Goal: Task Accomplishment & Management: Manage account settings

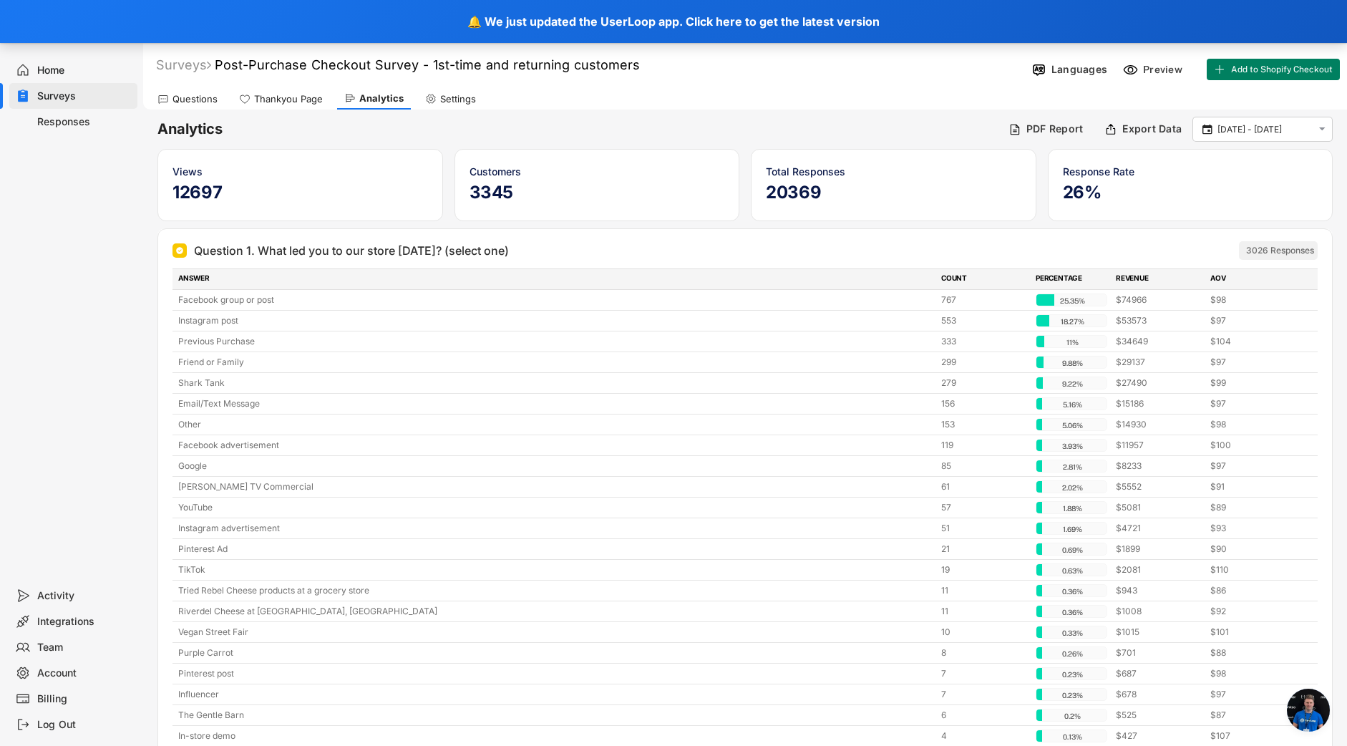
scroll to position [7168, 0]
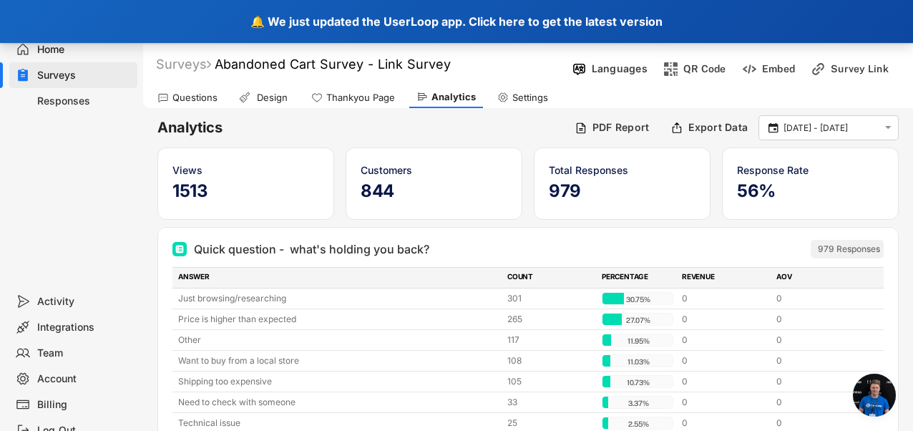
scroll to position [8128, 0]
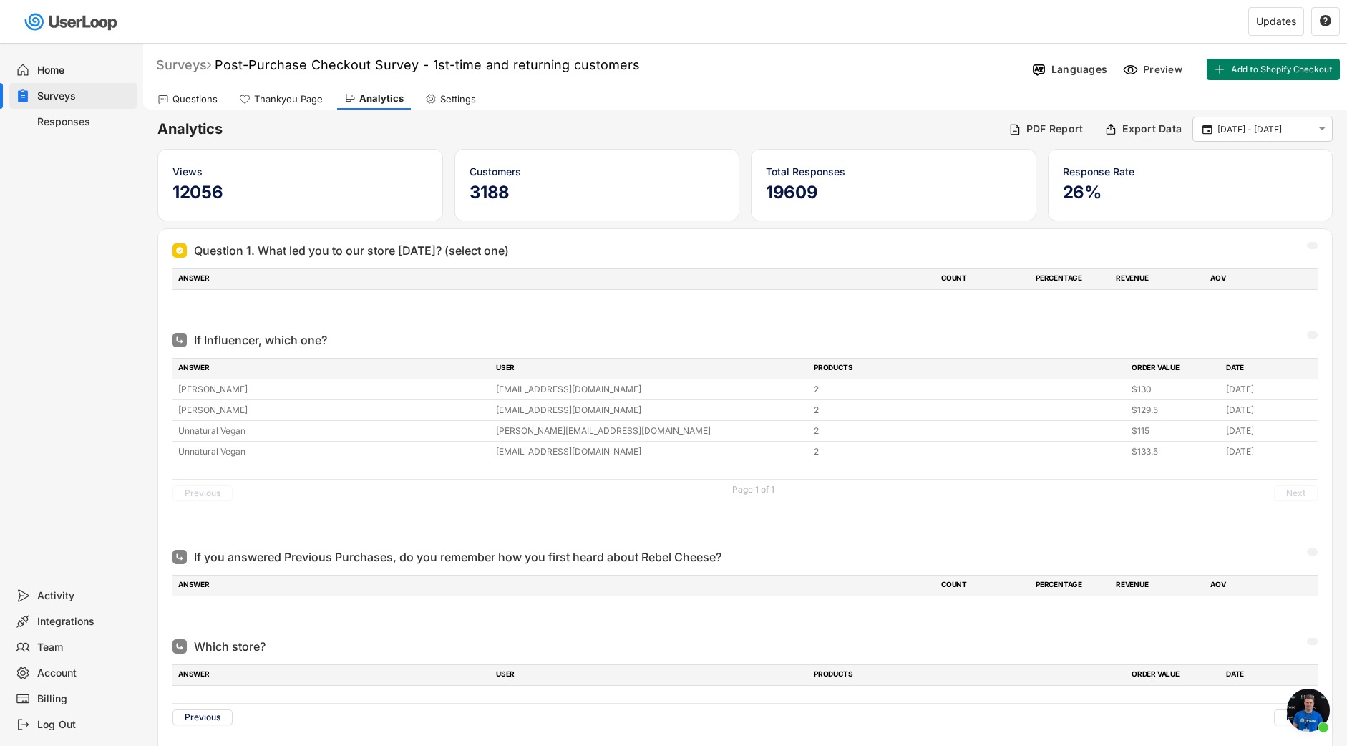
scroll to position [7747, 0]
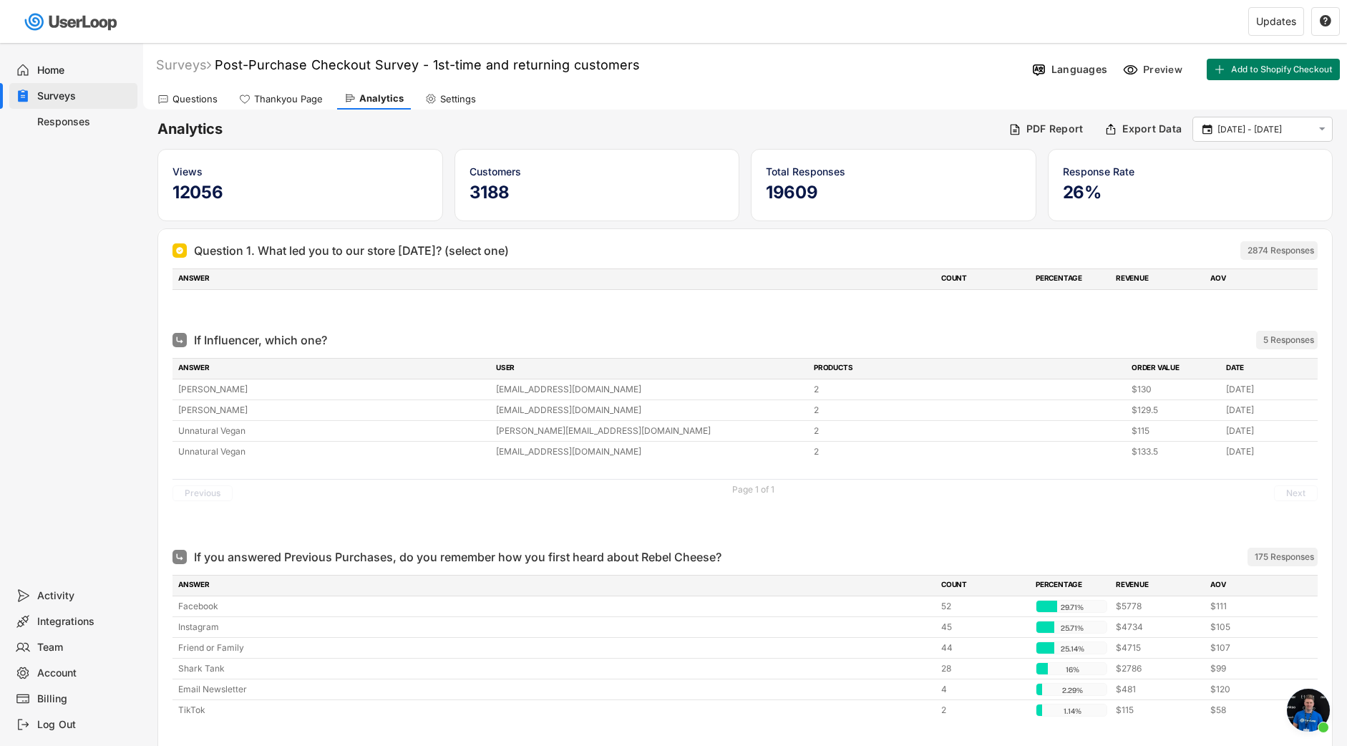
click at [454, 98] on div "Settings" at bounding box center [458, 99] width 36 height 12
select select ""daily""
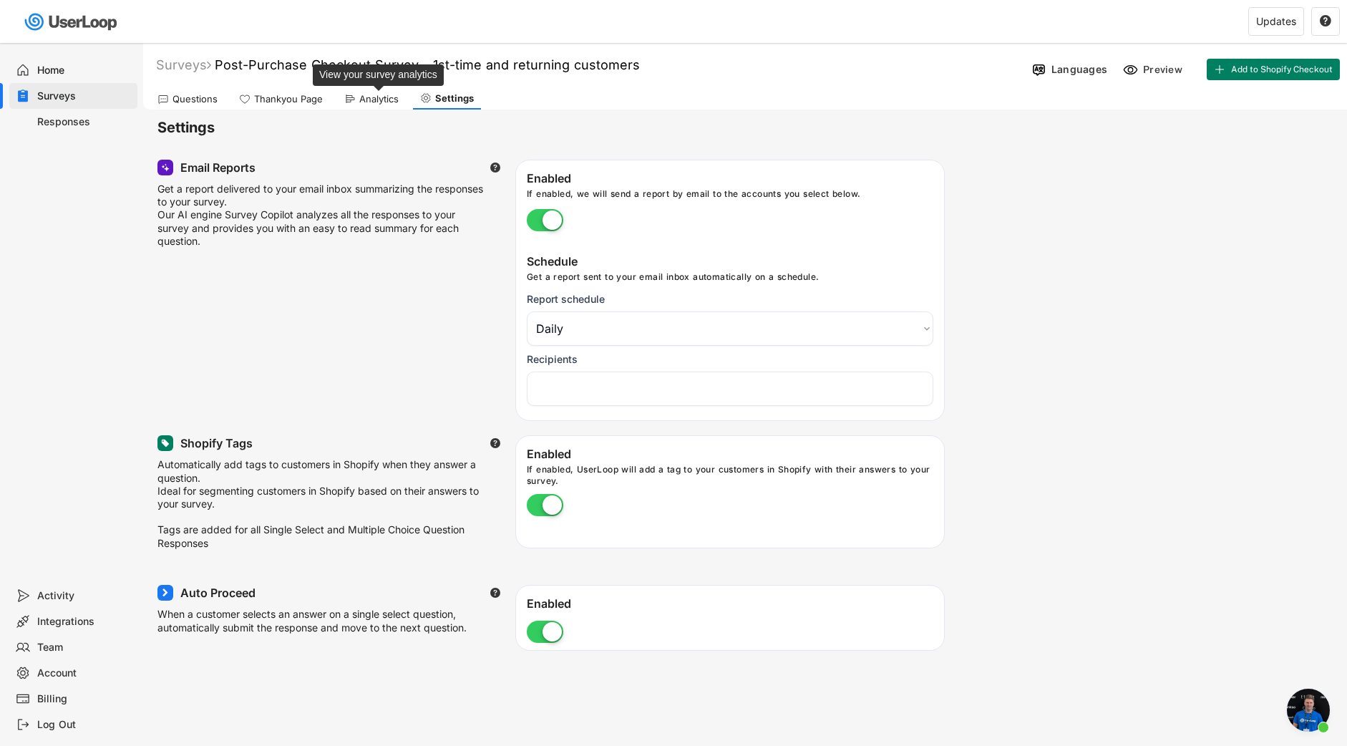
click at [372, 100] on div "Analytics" at bounding box center [378, 99] width 39 height 12
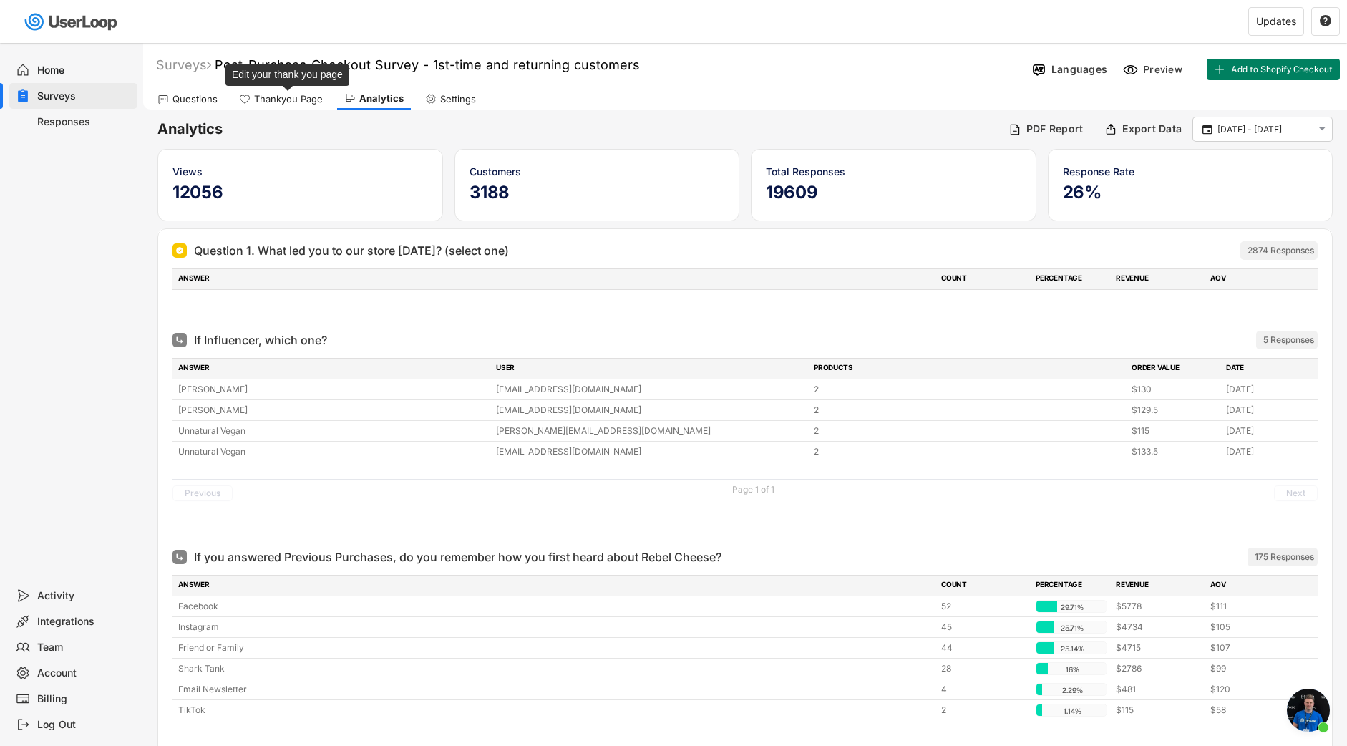
click at [287, 94] on div "Thankyou Page" at bounding box center [288, 99] width 69 height 12
select select ""immediately""
select select ""expire_in_6_months""
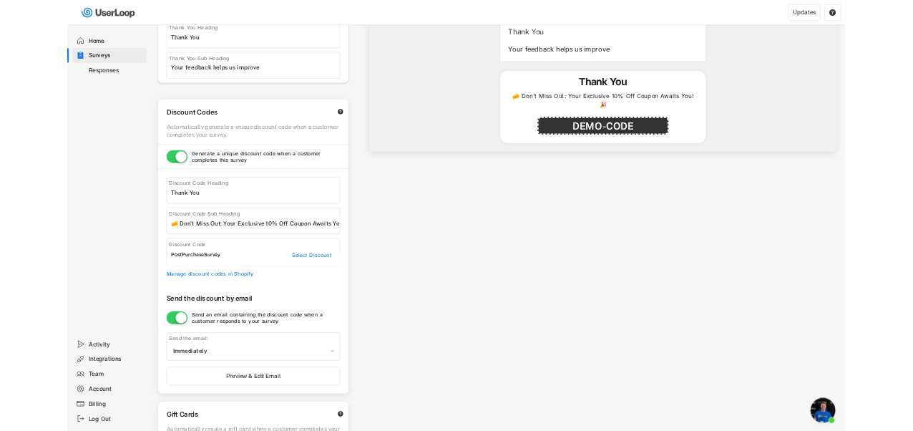
scroll to position [161, 0]
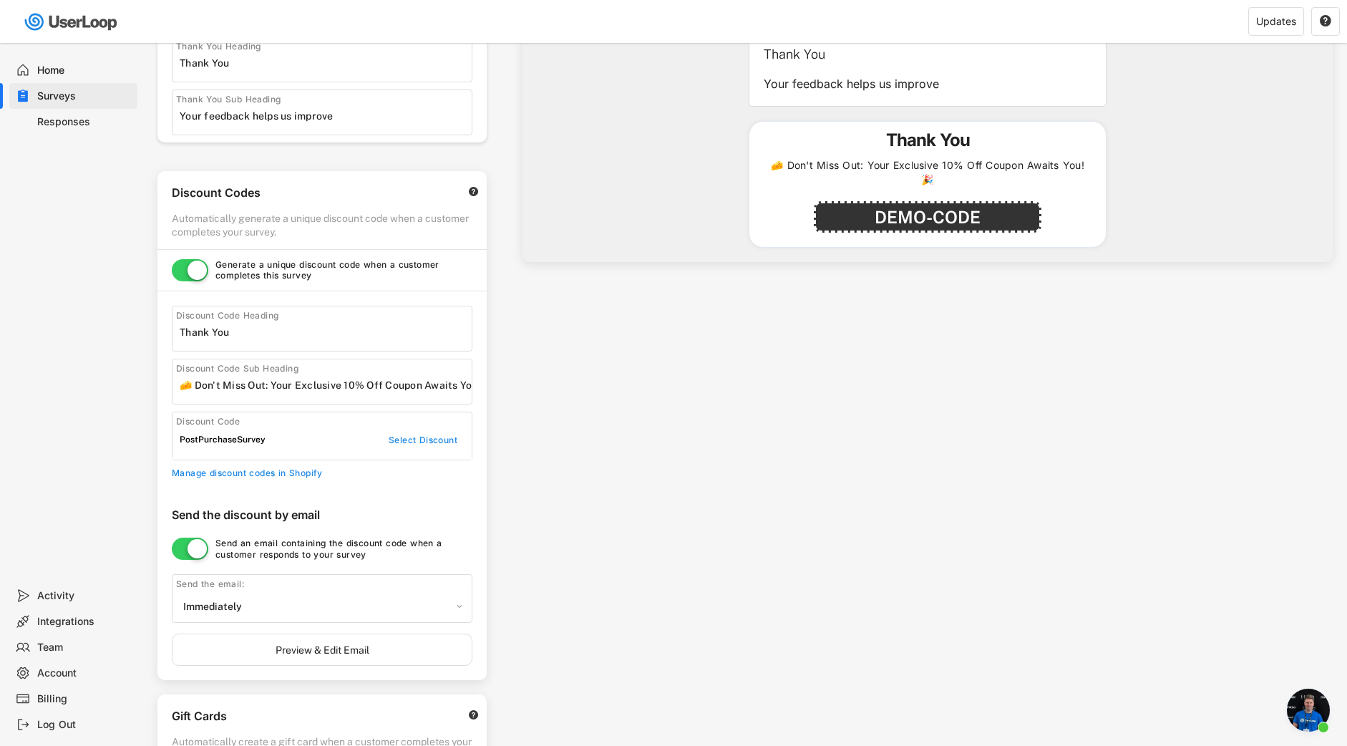
click at [234, 442] on div "PostPurchaseSurvey" at bounding box center [270, 440] width 180 height 11
copy div "PostPurchaseSurvey"
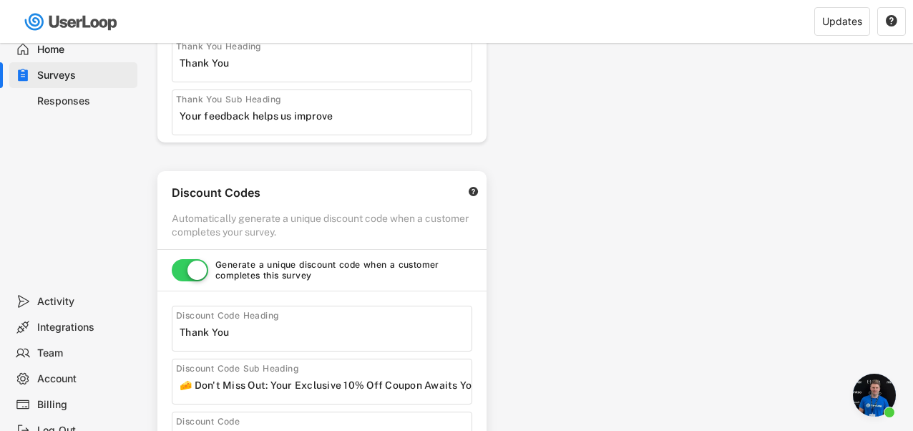
scroll to position [9029, 0]
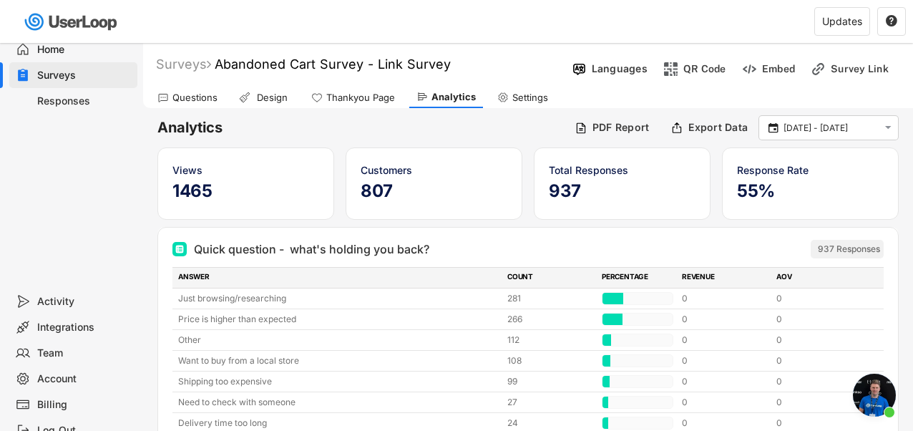
scroll to position [9029, 0]
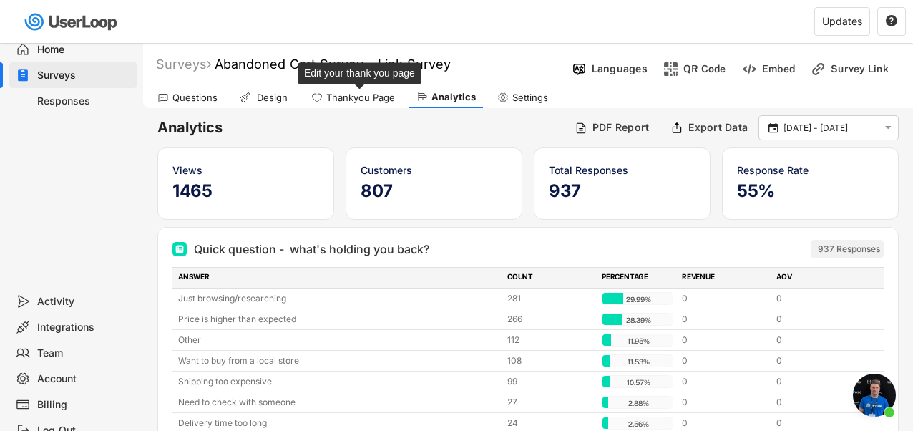
click at [373, 99] on div "Thankyou Page" at bounding box center [360, 98] width 69 height 12
select select ""immediately""
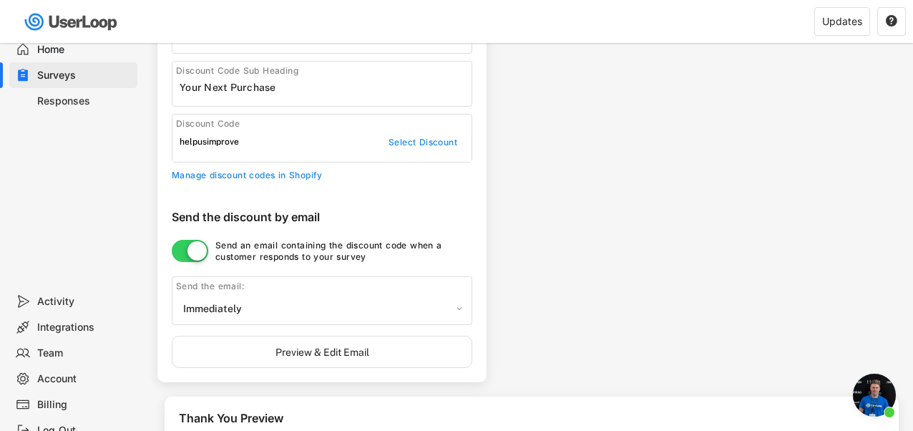
scroll to position [558, 0]
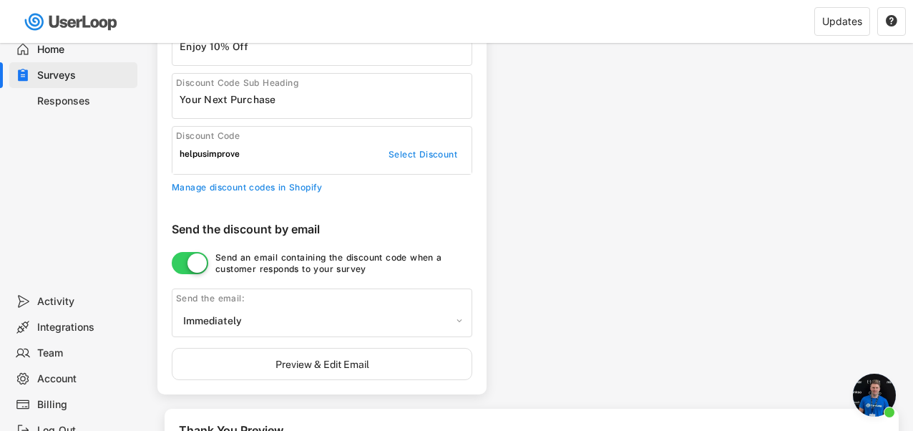
click at [229, 157] on div "helpusimprove" at bounding box center [270, 154] width 180 height 11
copy div "helpusimprove"
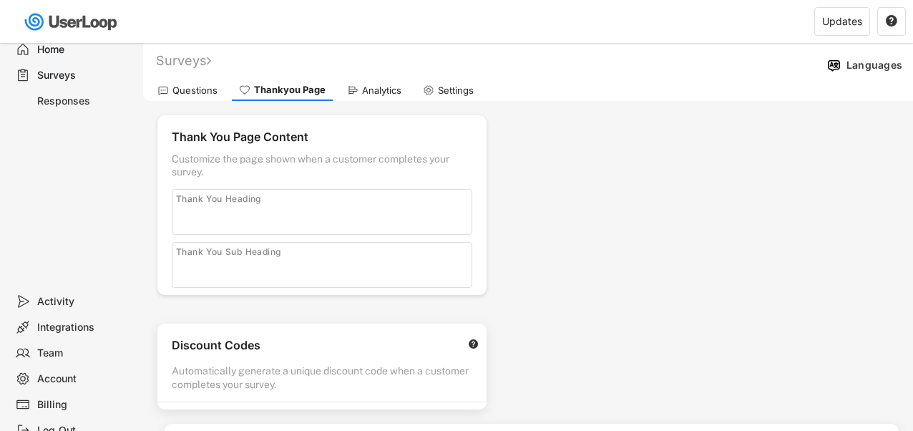
scroll to position [161, 0]
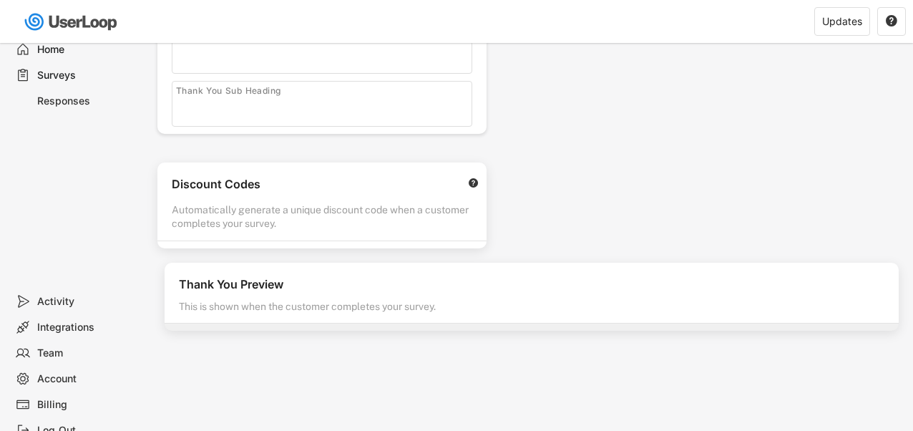
type input "Thank You"
type input "Your feedback helps us improve"
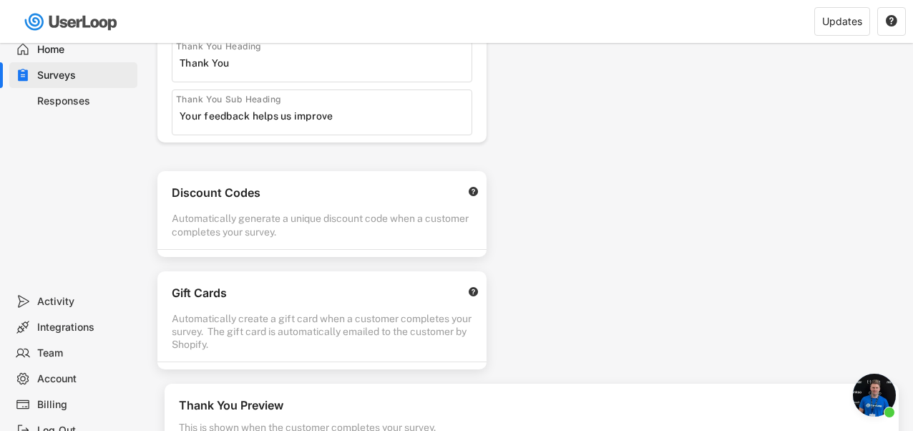
scroll to position [9029, 0]
select select ""immediately""
select select ""expire_in_6_months""
